Goal: Information Seeking & Learning: Learn about a topic

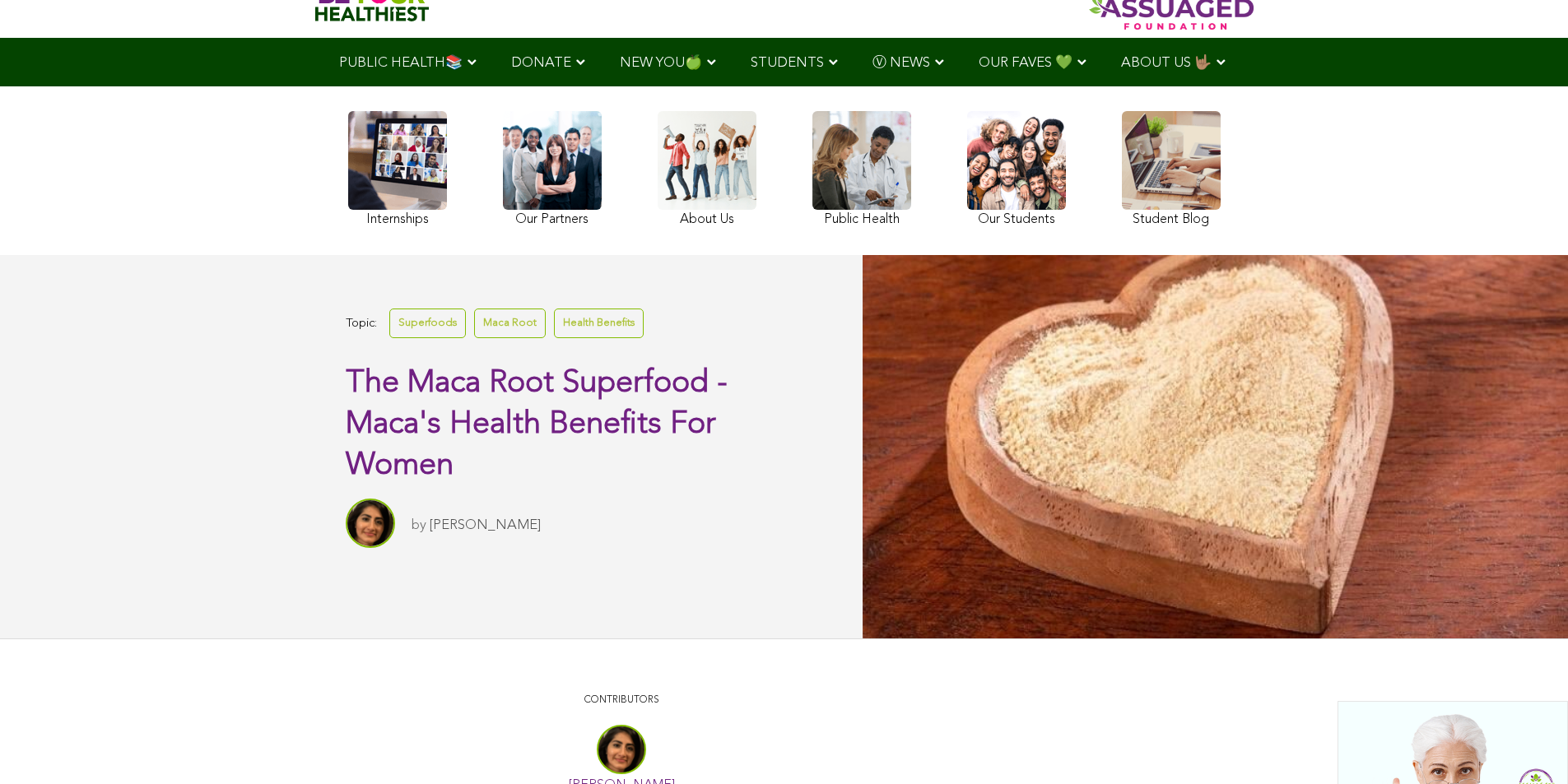
scroll to position [91, 0]
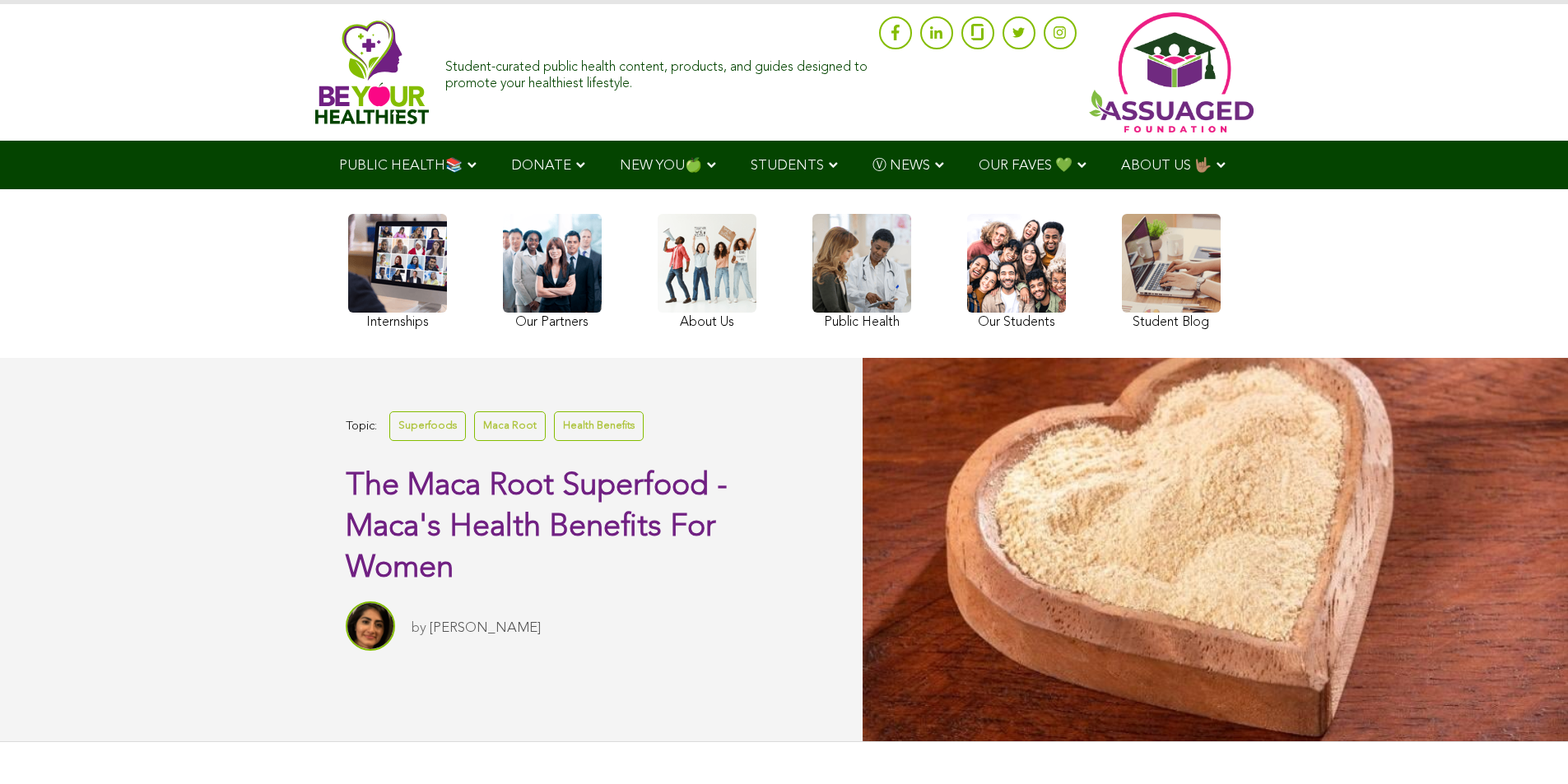
click at [658, 280] on link at bounding box center [707, 274] width 99 height 120
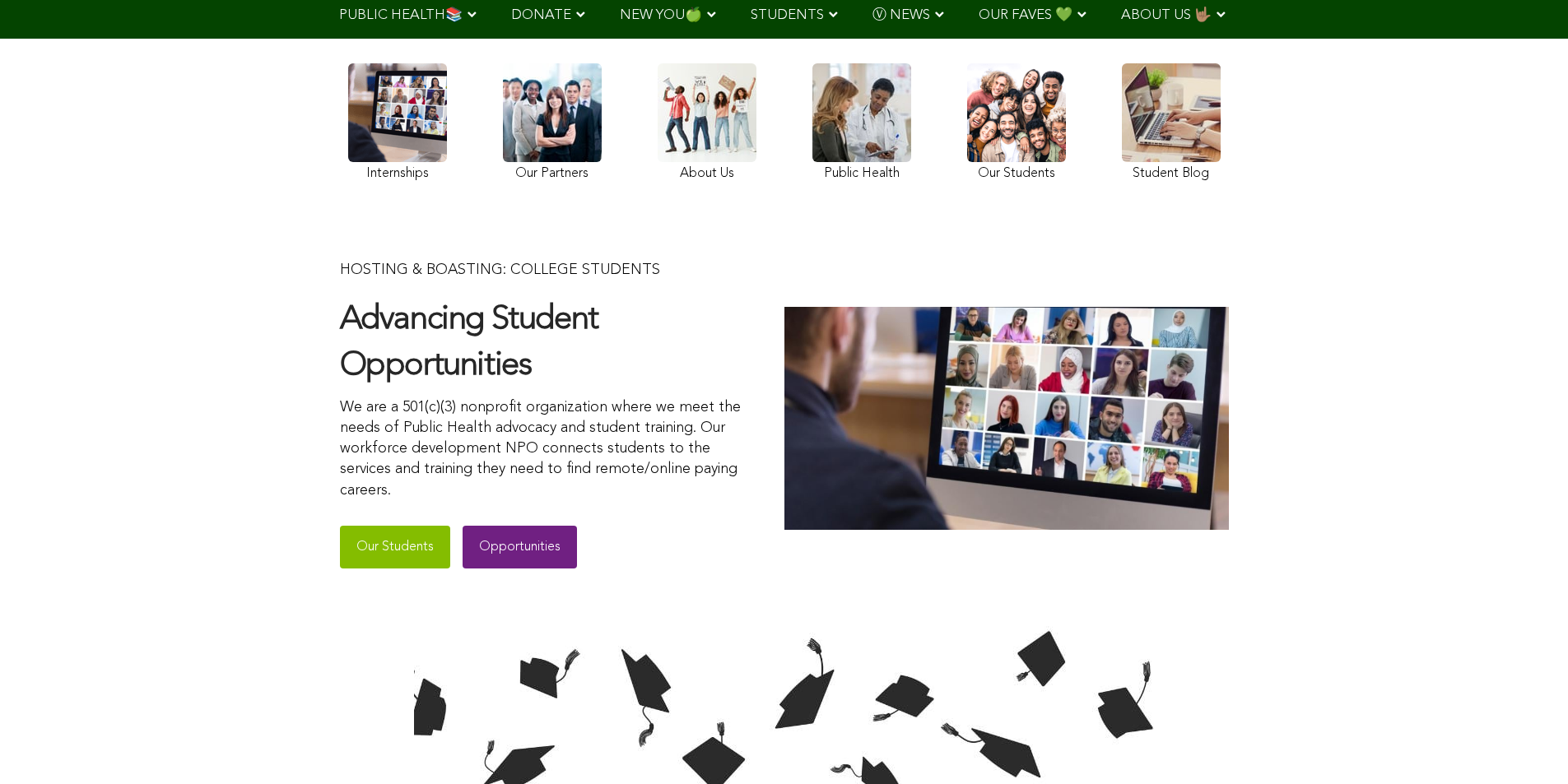
scroll to position [84, 0]
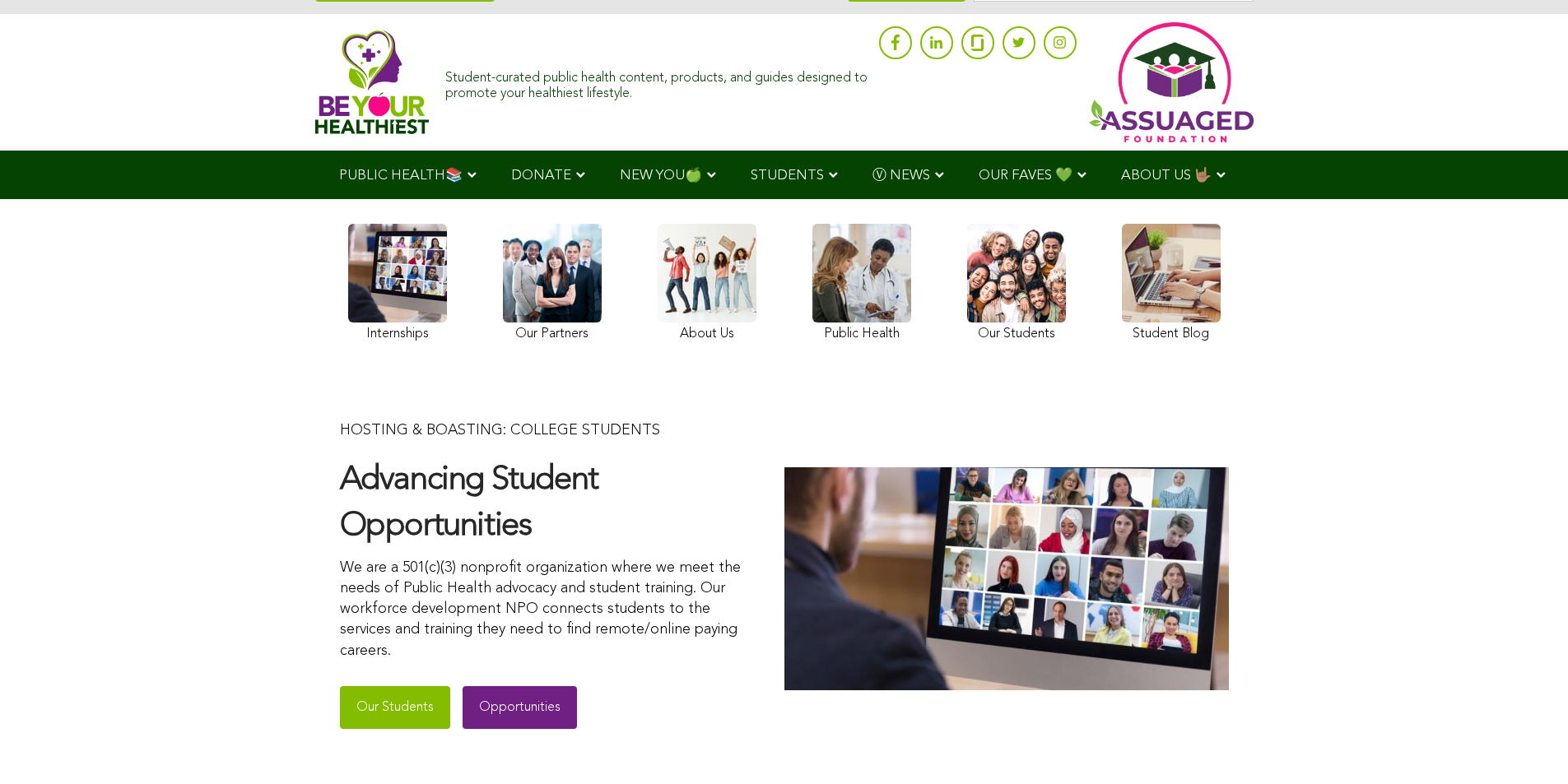
click at [812, 328] on link at bounding box center [862, 285] width 99 height 123
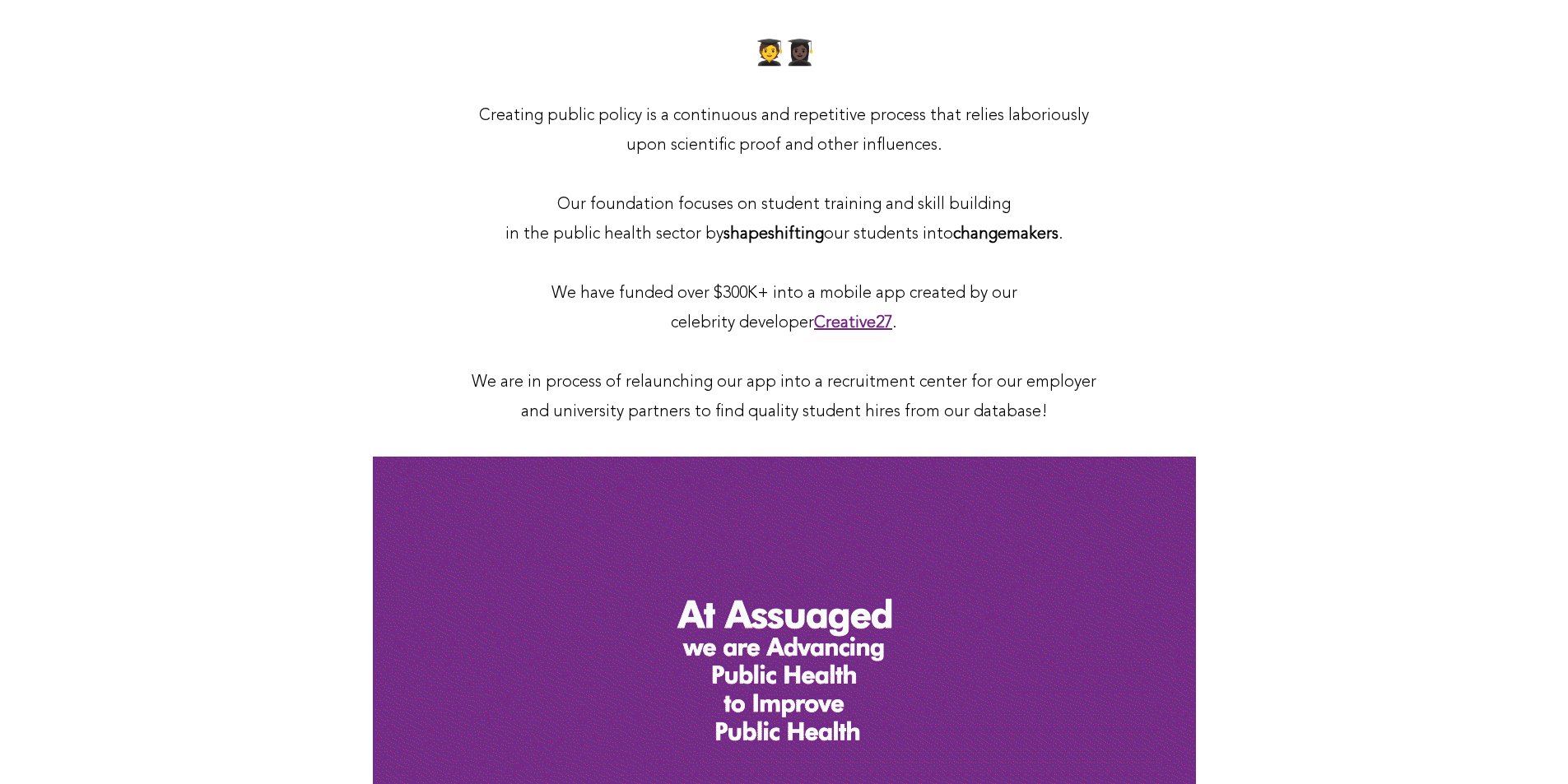
scroll to position [880, 0]
